Goal: Task Accomplishment & Management: Manage account settings

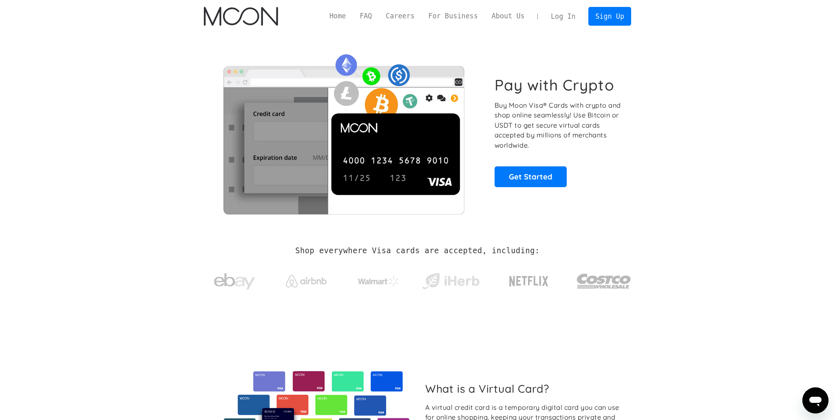
click at [560, 15] on link "Log In" at bounding box center [563, 16] width 38 height 18
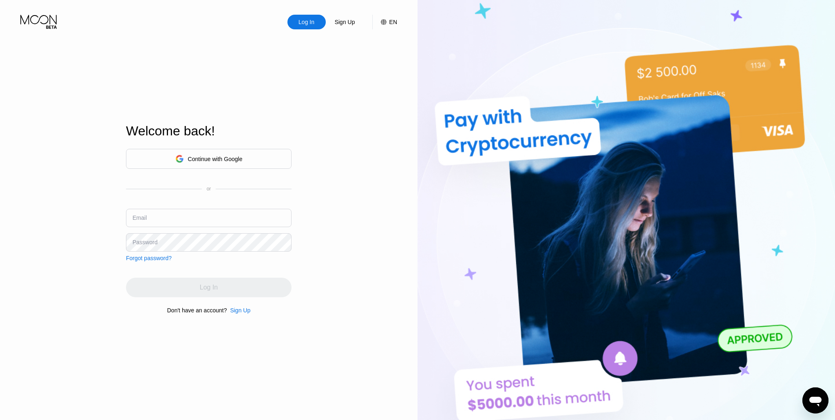
type input "[EMAIL_ADDRESS][DOMAIN_NAME]"
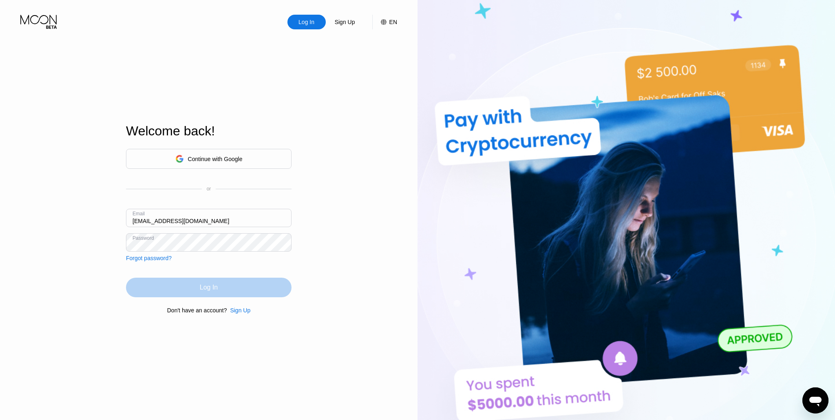
click at [206, 292] on div "Log In" at bounding box center [208, 288] width 165 height 20
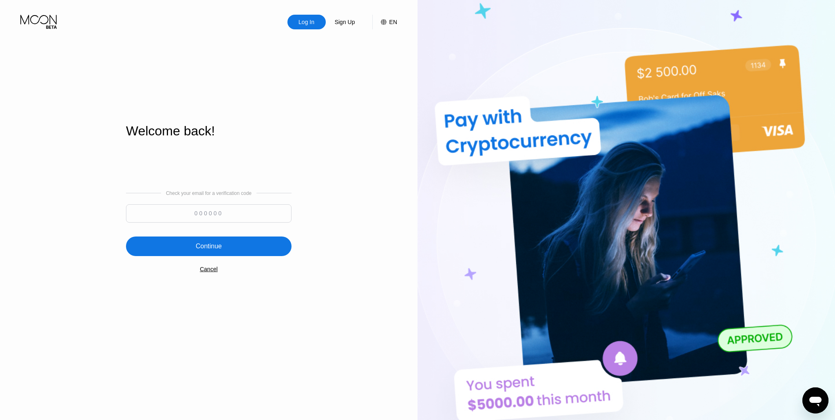
click at [215, 210] on input at bounding box center [208, 213] width 165 height 18
type input "940604"
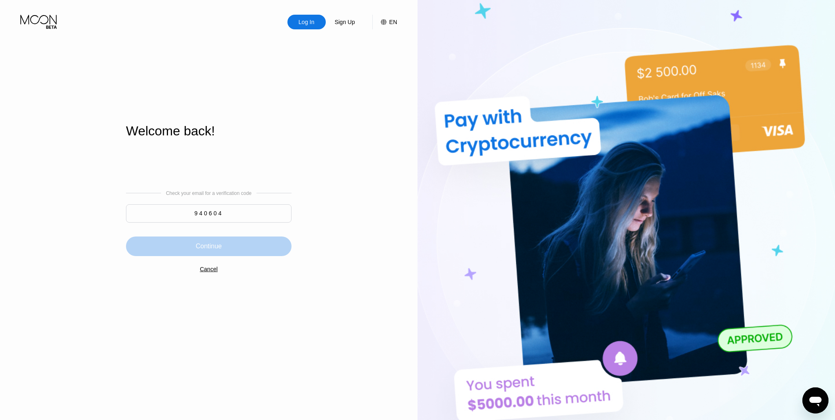
click at [253, 243] on div "Continue" at bounding box center [208, 246] width 165 height 20
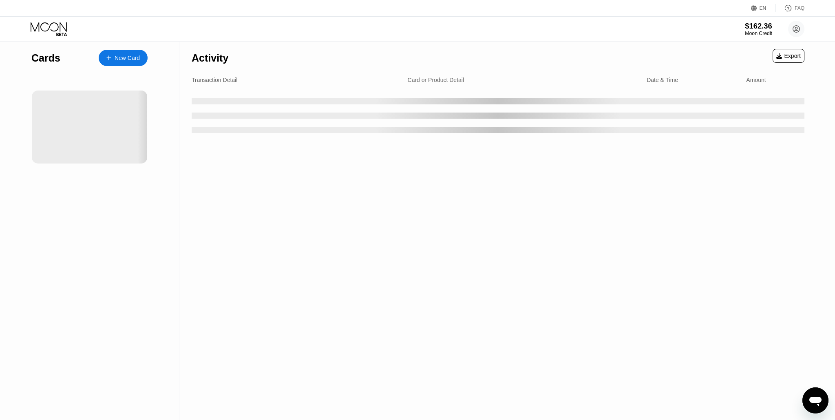
click at [751, 28] on div "$162.36" at bounding box center [758, 26] width 27 height 9
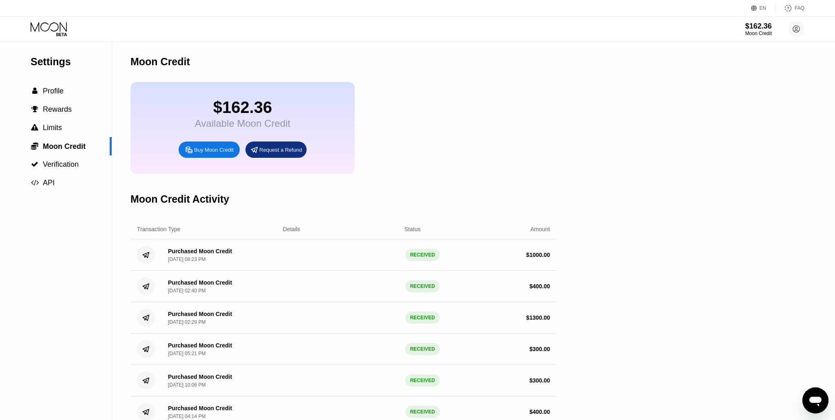
click at [48, 24] on icon at bounding box center [49, 26] width 36 height 9
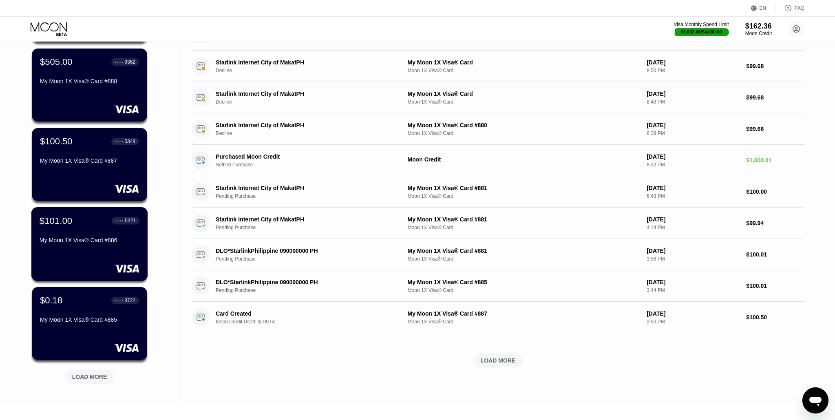
scroll to position [136, 0]
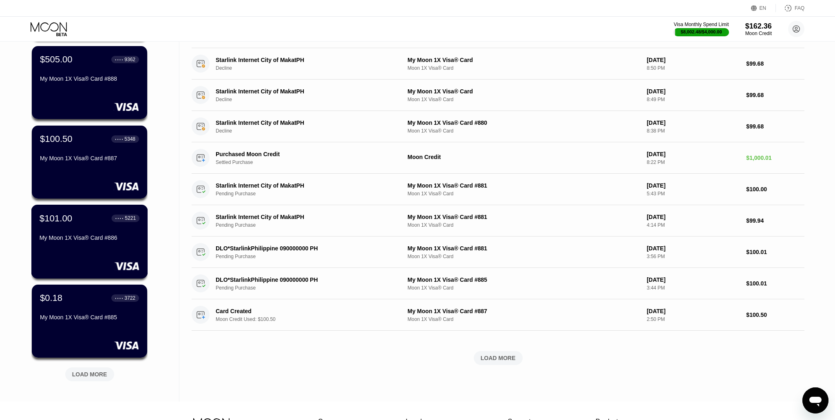
click at [96, 234] on div "$101.00 ● ● ● ● 5221 My Moon 1X Visa® Card #886" at bounding box center [90, 228] width 100 height 31
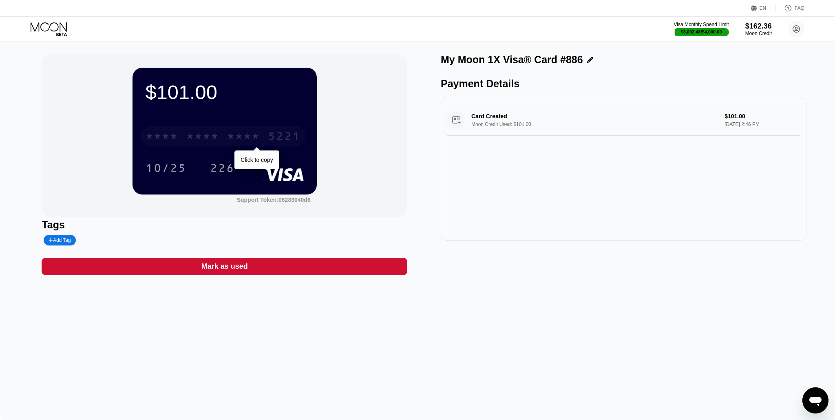
click at [212, 135] on div "* * * *" at bounding box center [202, 137] width 33 height 13
click at [231, 130] on div "[CREDIT_CARD_NUMBER]" at bounding box center [223, 136] width 165 height 20
click at [47, 35] on icon at bounding box center [50, 29] width 38 height 14
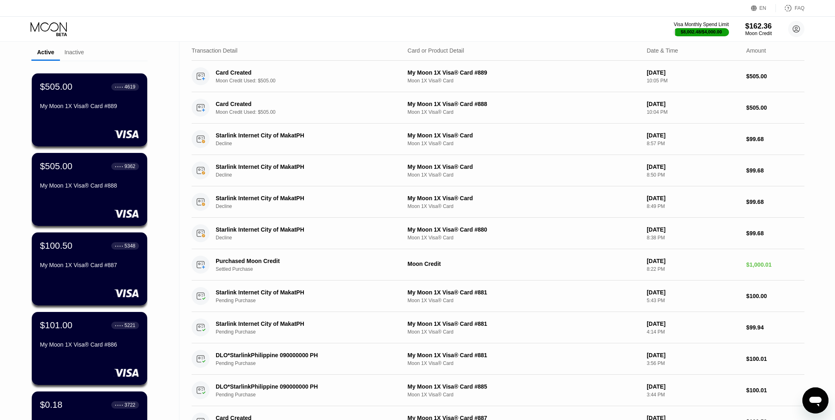
scroll to position [28, 0]
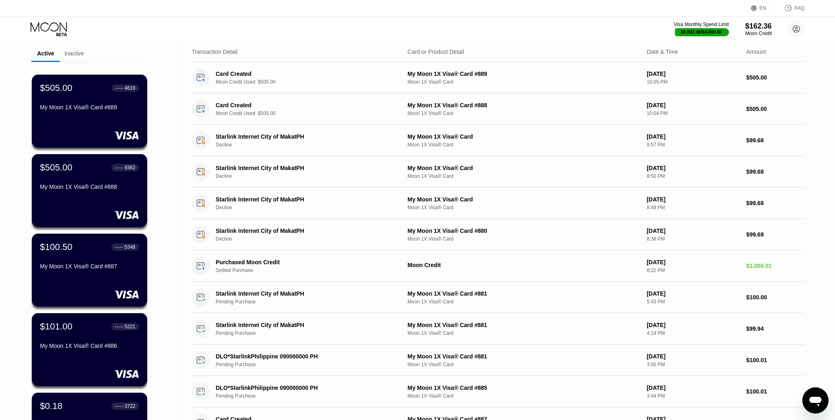
click at [113, 273] on div "$100.50 ● ● ● ● 5348 My Moon 1X Visa® Card #887" at bounding box center [89, 270] width 115 height 73
